Goal: Find specific page/section

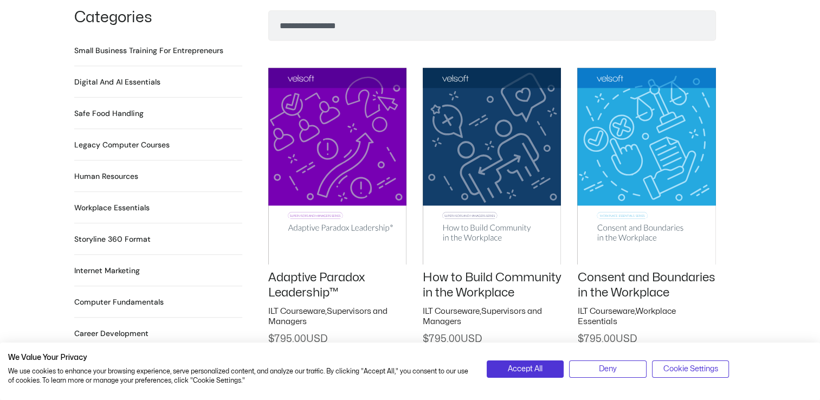
scroll to position [760, 0]
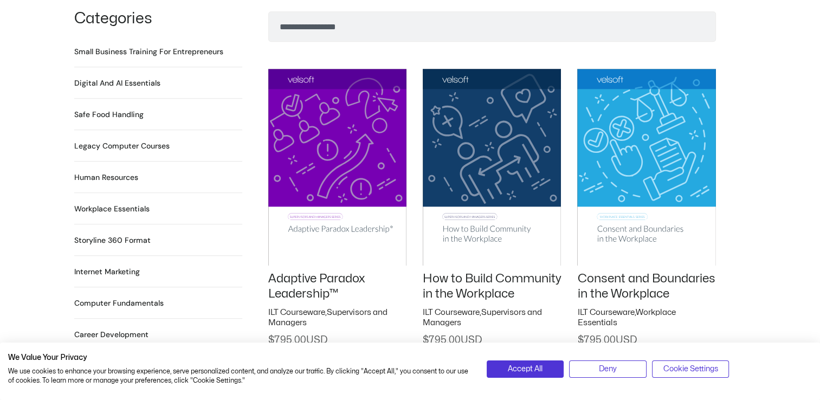
drag, startPoint x: 783, startPoint y: 73, endPoint x: 787, endPoint y: 106, distance: 33.3
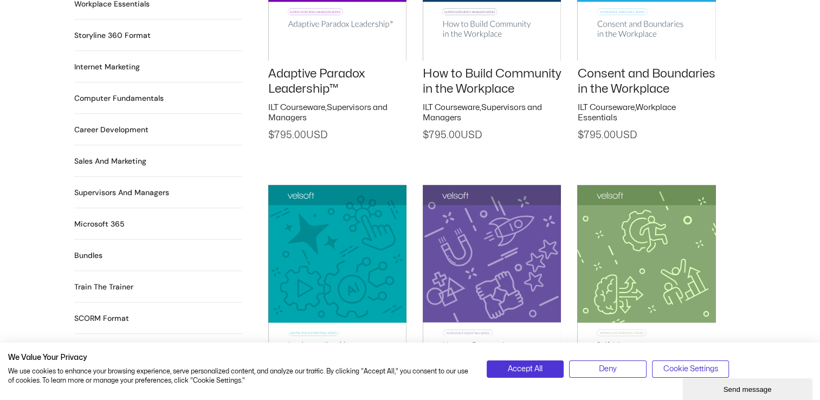
scroll to position [978, 0]
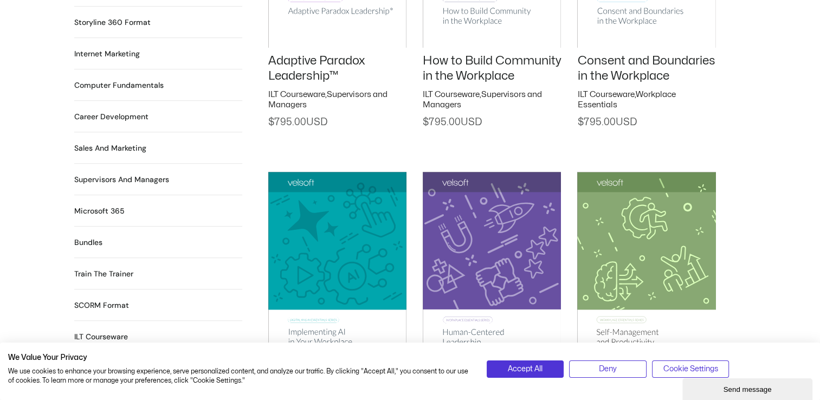
click at [122, 174] on h2 "Supervisors and Managers 92 Products" at bounding box center [121, 179] width 95 height 11
click at [170, 172] on li "Supervisors and Managers 92 Products" at bounding box center [158, 183] width 168 height 23
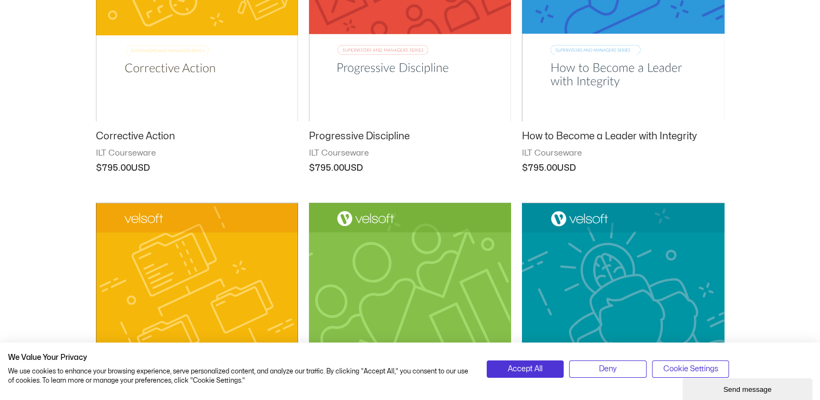
scroll to position [394, 0]
